Goal: Check status: Check status

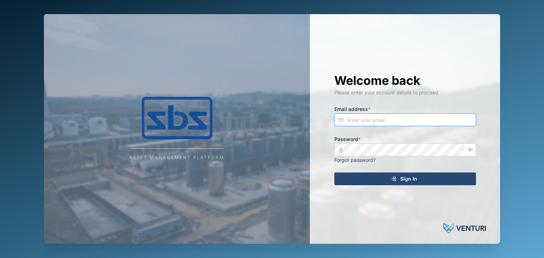
type input "[EMAIL_ADDRESS][DOMAIN_NAME]"
click at [417, 180] on div "Sign In" at bounding box center [404, 179] width 130 height 12
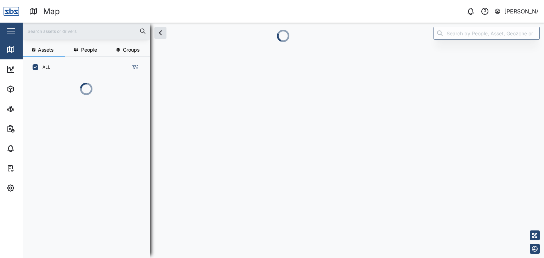
scroll to position [141, 110]
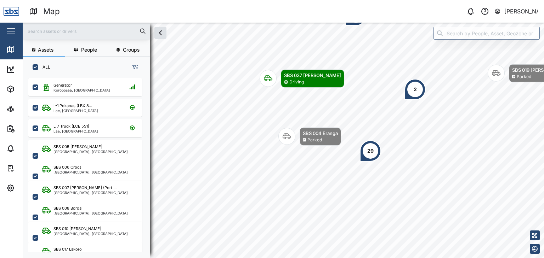
click at [39, 31] on input "text" at bounding box center [86, 31] width 119 height 11
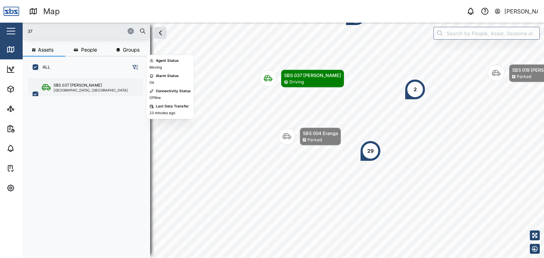
click at [65, 87] on div "SBS 037 [PERSON_NAME]" at bounding box center [77, 85] width 48 height 6
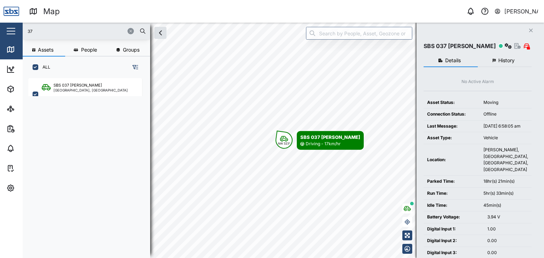
drag, startPoint x: 49, startPoint y: 29, endPoint x: 18, endPoint y: 31, distance: 30.8
click at [18, 31] on div "Map 0 [PERSON_NAME] Close Map Dashboard Assets ATS Camera Generator Personnel T…" at bounding box center [272, 129] width 544 height 258
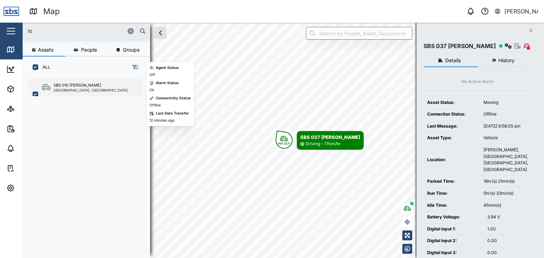
click at [83, 90] on div "[GEOGRAPHIC_DATA], [GEOGRAPHIC_DATA]" at bounding box center [90, 90] width 74 height 4
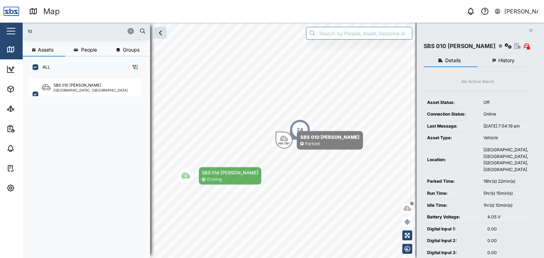
drag, startPoint x: 40, startPoint y: 30, endPoint x: 17, endPoint y: 29, distance: 22.7
click at [17, 29] on div "Map 0 [PERSON_NAME] Close Map Dashboard Assets ATS Camera Generator Personnel T…" at bounding box center [272, 129] width 544 height 258
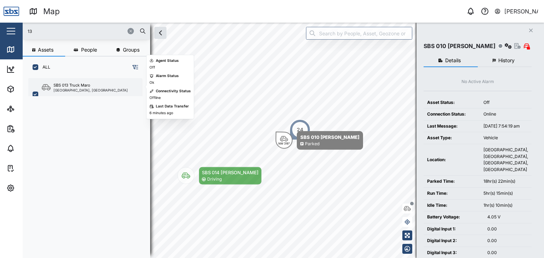
click at [75, 91] on div "[GEOGRAPHIC_DATA], [GEOGRAPHIC_DATA]" at bounding box center [90, 90] width 74 height 4
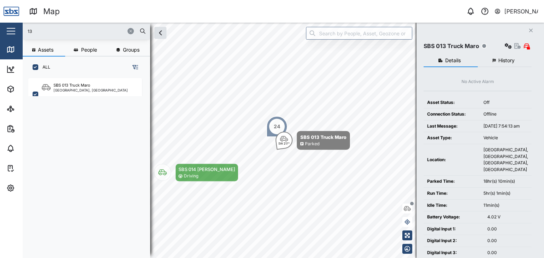
drag, startPoint x: 36, startPoint y: 30, endPoint x: 24, endPoint y: 31, distance: 12.4
click at [24, 31] on div "13" at bounding box center [86, 31] width 127 height 17
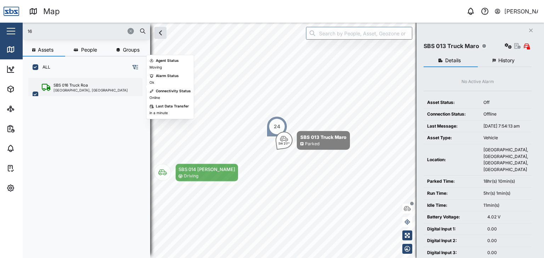
click at [78, 87] on div "SBS 016 Truck Roa" at bounding box center [70, 85] width 34 height 6
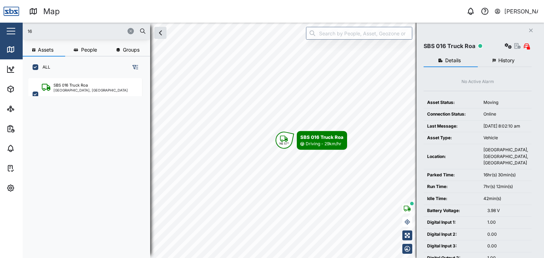
drag, startPoint x: 39, startPoint y: 34, endPoint x: 7, endPoint y: 30, distance: 32.1
click at [7, 30] on div "Map 0 [PERSON_NAME] Close Map Dashboard Assets ATS Camera Generator Personnel T…" at bounding box center [272, 129] width 544 height 258
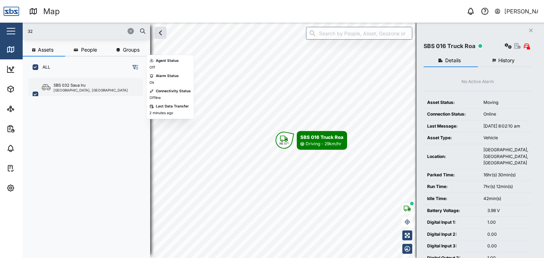
click at [82, 83] on div "SBS 032 Saua Iru" at bounding box center [69, 85] width 32 height 6
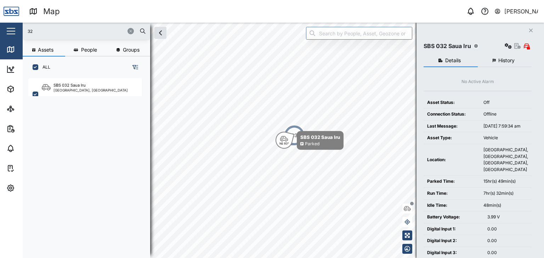
drag, startPoint x: 45, startPoint y: 31, endPoint x: 5, endPoint y: 26, distance: 40.0
click at [5, 26] on div "Map 0 [PERSON_NAME] Close Map Dashboard Assets ATS Camera Generator Personnel T…" at bounding box center [272, 129] width 544 height 258
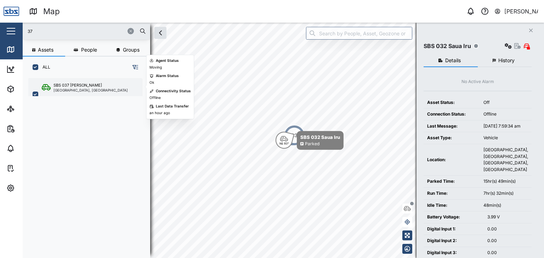
click at [64, 88] on div "[GEOGRAPHIC_DATA], [GEOGRAPHIC_DATA]" at bounding box center [90, 90] width 74 height 4
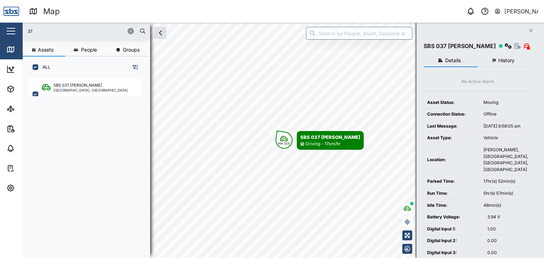
drag, startPoint x: 40, startPoint y: 33, endPoint x: 4, endPoint y: 28, distance: 35.7
click at [4, 28] on div "Map 0 [PERSON_NAME] Close Map Dashboard Assets ATS Camera Generator Personnel T…" at bounding box center [272, 129] width 544 height 258
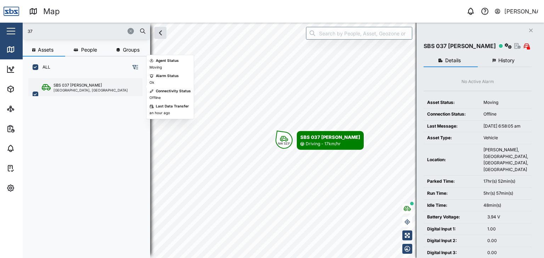
click at [73, 87] on div "SBS 037 [PERSON_NAME]" at bounding box center [77, 85] width 48 height 6
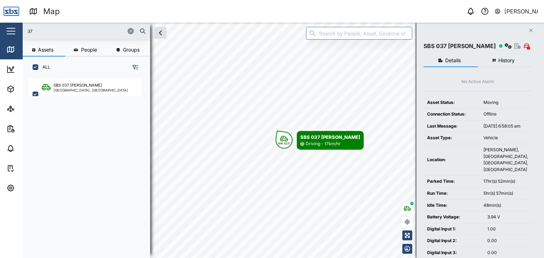
drag, startPoint x: 48, startPoint y: 28, endPoint x: 11, endPoint y: 28, distance: 37.2
click at [11, 28] on div "Map 0 [PERSON_NAME] Close Map Dashboard Assets ATS Camera Generator Personnel T…" at bounding box center [272, 129] width 544 height 258
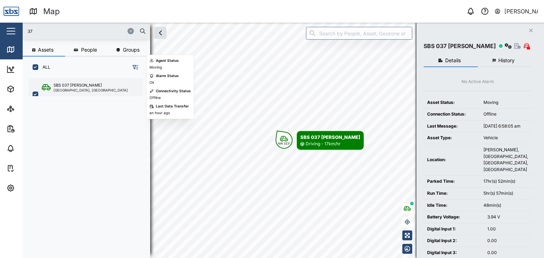
click at [79, 89] on div "[GEOGRAPHIC_DATA], [GEOGRAPHIC_DATA]" at bounding box center [90, 90] width 74 height 4
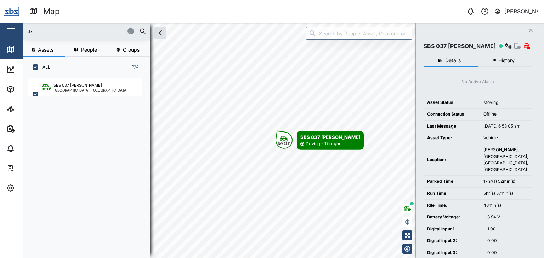
drag, startPoint x: 35, startPoint y: 31, endPoint x: 10, endPoint y: 28, distance: 25.6
click at [10, 28] on div "Map 0 [PERSON_NAME] Close Map Dashboard Assets ATS Camera Generator Personnel T…" at bounding box center [272, 129] width 544 height 258
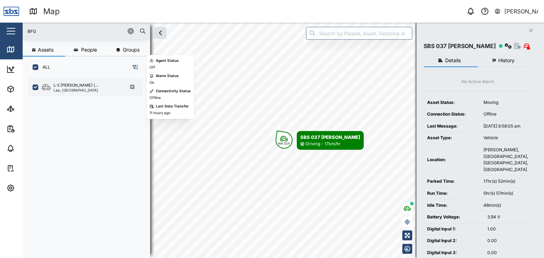
type input "BFG"
click at [81, 90] on div "Lae, [GEOGRAPHIC_DATA]" at bounding box center [75, 90] width 45 height 4
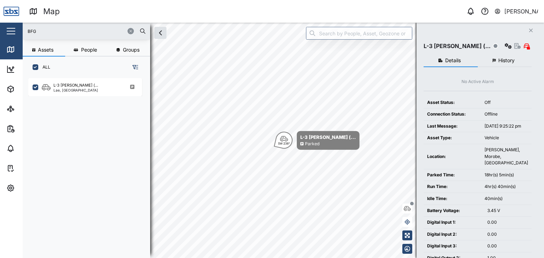
drag, startPoint x: 27, startPoint y: 31, endPoint x: 17, endPoint y: 31, distance: 10.3
click at [17, 31] on div "Map 0 [PERSON_NAME] Close Map Dashboard Assets ATS Camera Generator Personnel T…" at bounding box center [272, 129] width 544 height 258
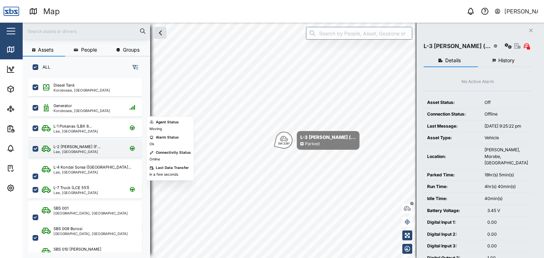
click at [85, 154] on div "L-2 [PERSON_NAME] (F... [GEOGRAPHIC_DATA], [GEOGRAPHIC_DATA]" at bounding box center [85, 149] width 114 height 18
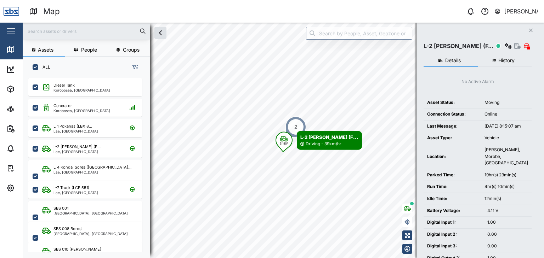
click at [45, 31] on input "text" at bounding box center [86, 31] width 119 height 11
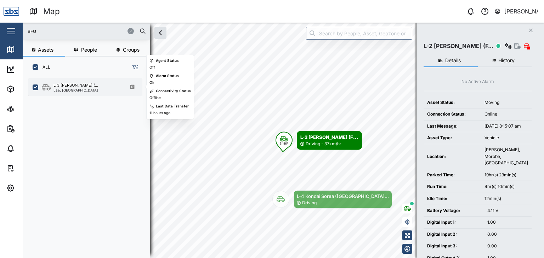
type input "BFG"
click at [81, 92] on div "L-3 [PERSON_NAME] (... [GEOGRAPHIC_DATA], [GEOGRAPHIC_DATA]" at bounding box center [85, 87] width 114 height 18
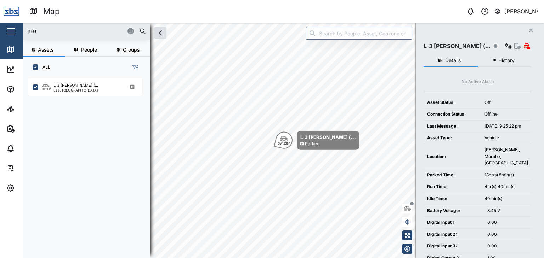
click at [500, 63] on span "History" at bounding box center [506, 60] width 16 height 5
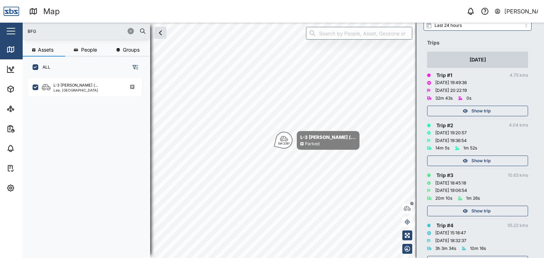
scroll to position [71, 0]
click at [490, 111] on div "Show trip" at bounding box center [476, 110] width 92 height 10
